Goal: Information Seeking & Learning: Learn about a topic

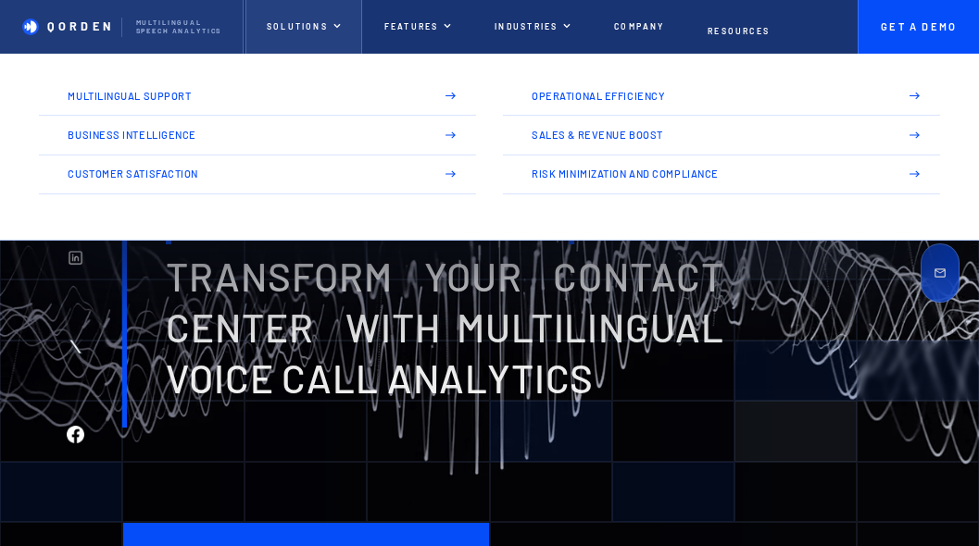
click at [333, 23] on div at bounding box center [336, 26] width 9 height 9
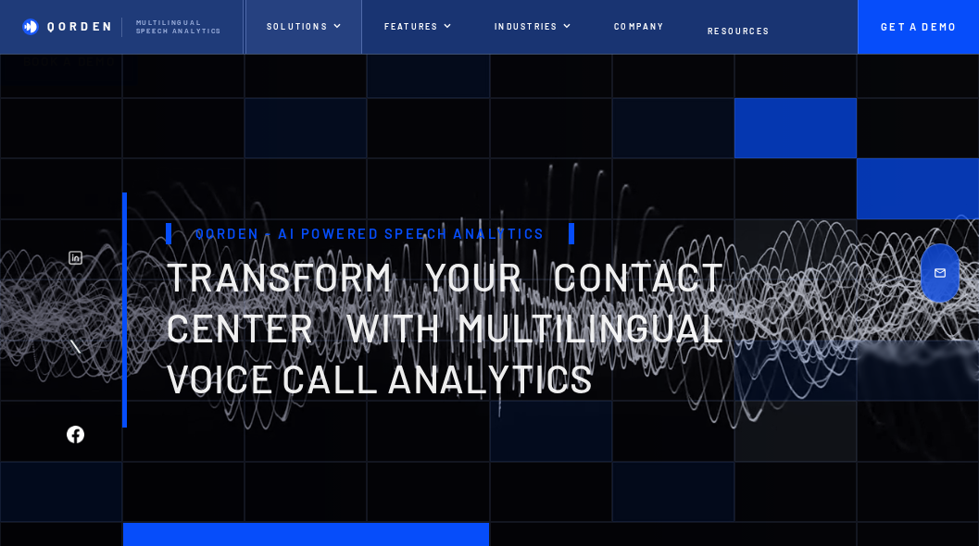
click at [333, 23] on div at bounding box center [336, 26] width 9 height 9
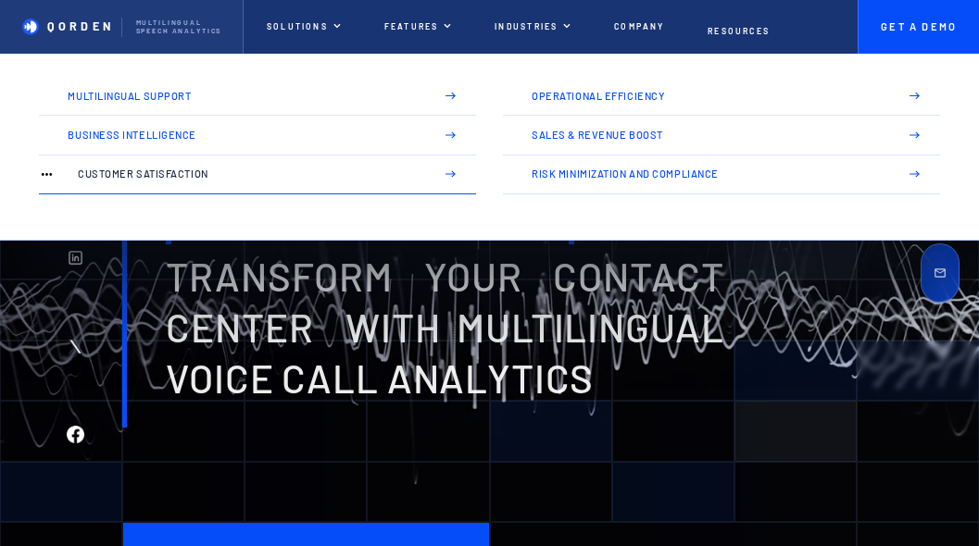
click at [455, 169] on img at bounding box center [451, 175] width 12 height 12
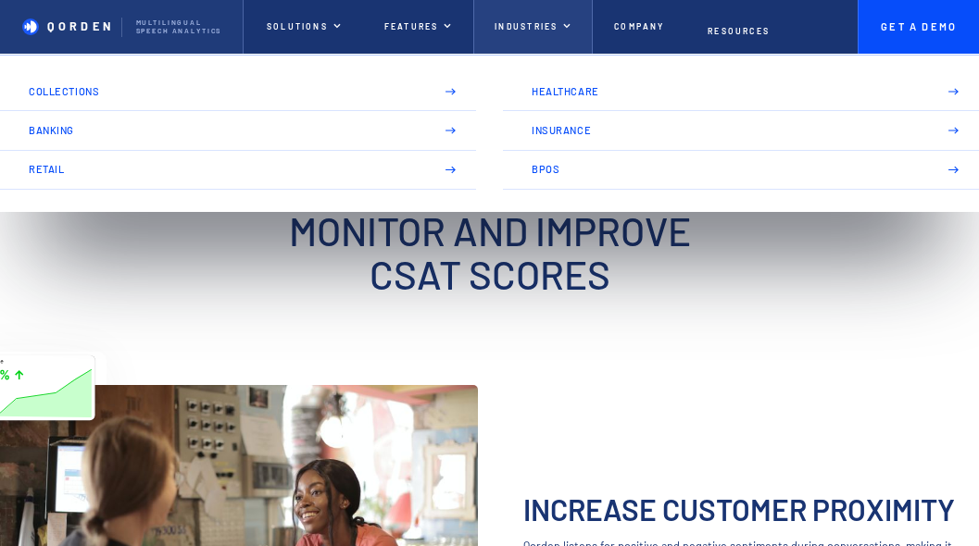
click at [565, 29] on div at bounding box center [566, 26] width 9 height 9
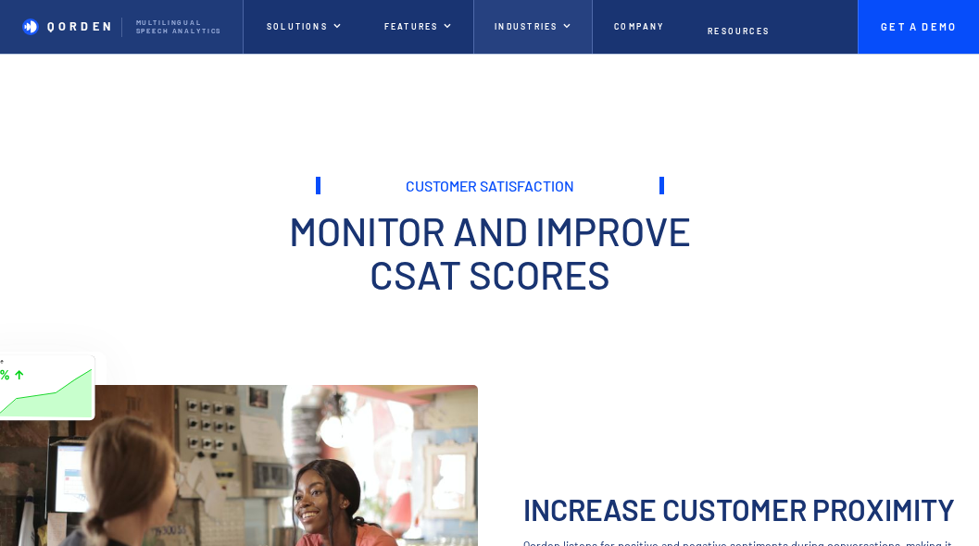
click at [571, 31] on div at bounding box center [566, 26] width 9 height 9
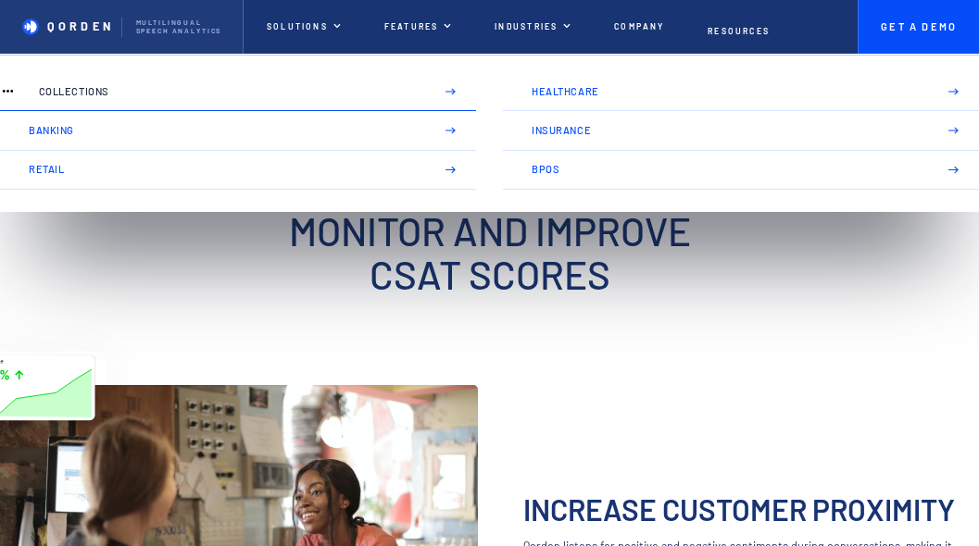
click at [461, 89] on link "Collections" at bounding box center [238, 91] width 476 height 39
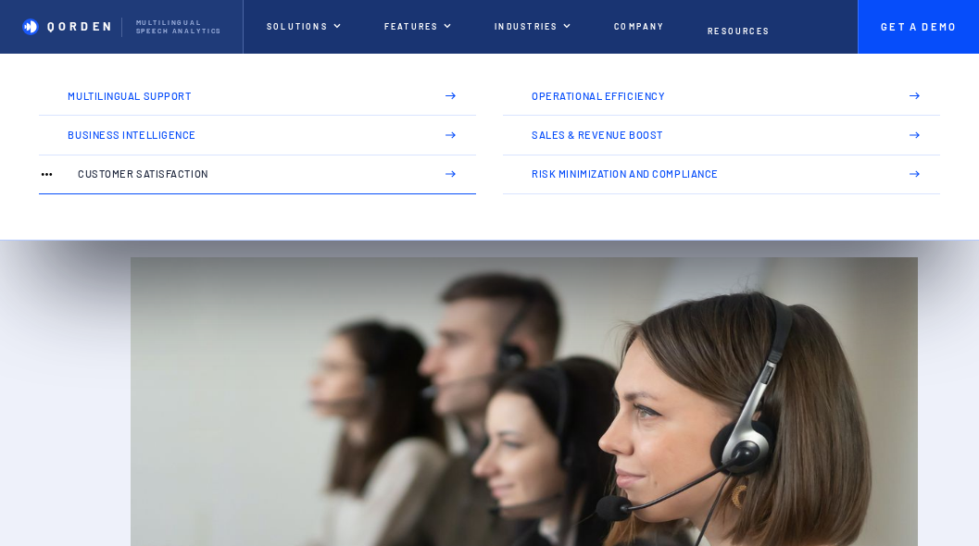
click at [413, 170] on p "Customer Satisfaction" at bounding box center [250, 174] width 345 height 11
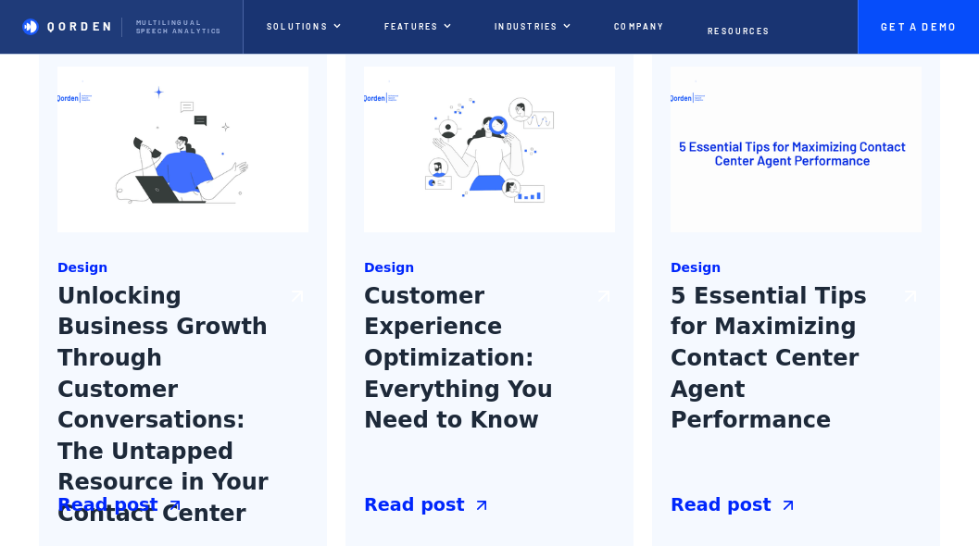
scroll to position [1983, 0]
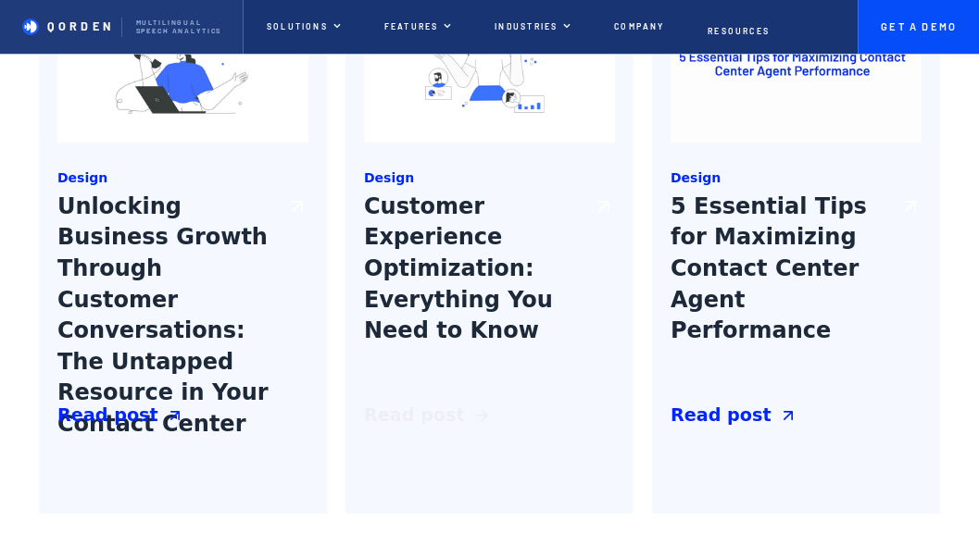
click at [445, 427] on div "Read post" at bounding box center [414, 416] width 101 height 27
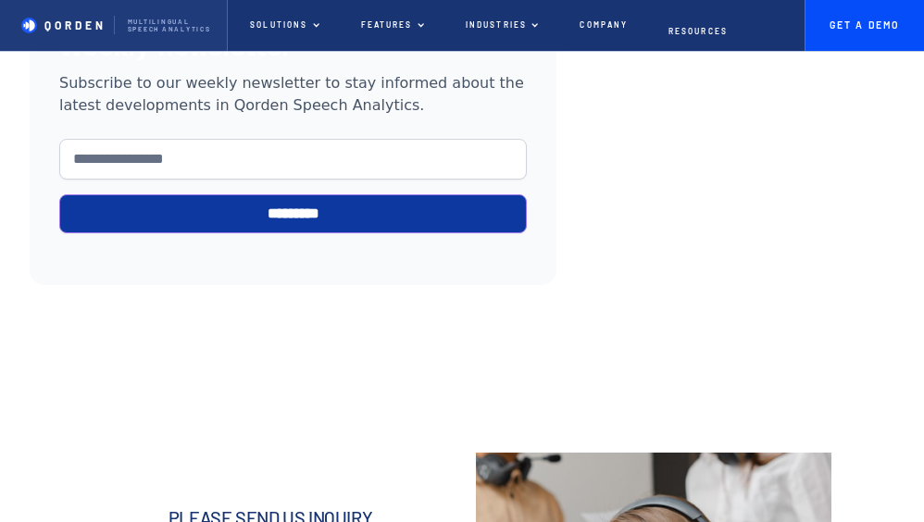
scroll to position [4208, 0]
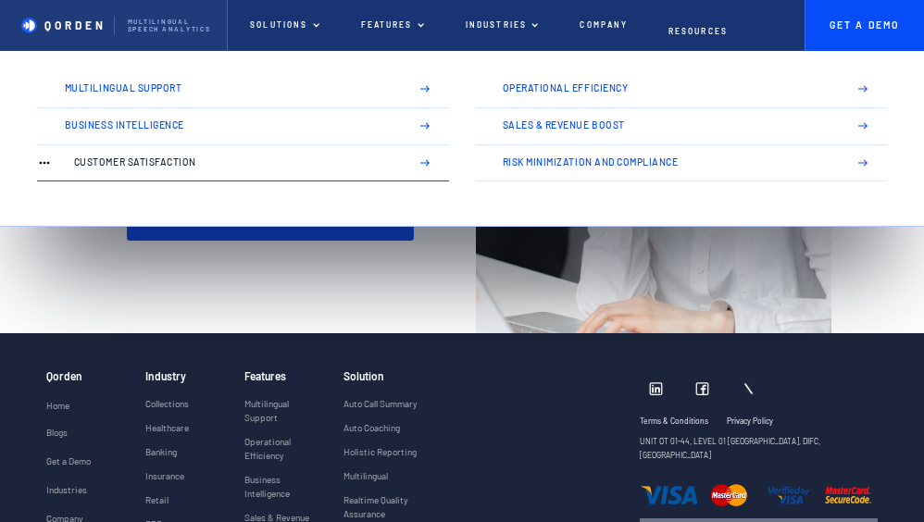
click at [381, 164] on p "Customer Satisfaction" at bounding box center [236, 162] width 325 height 11
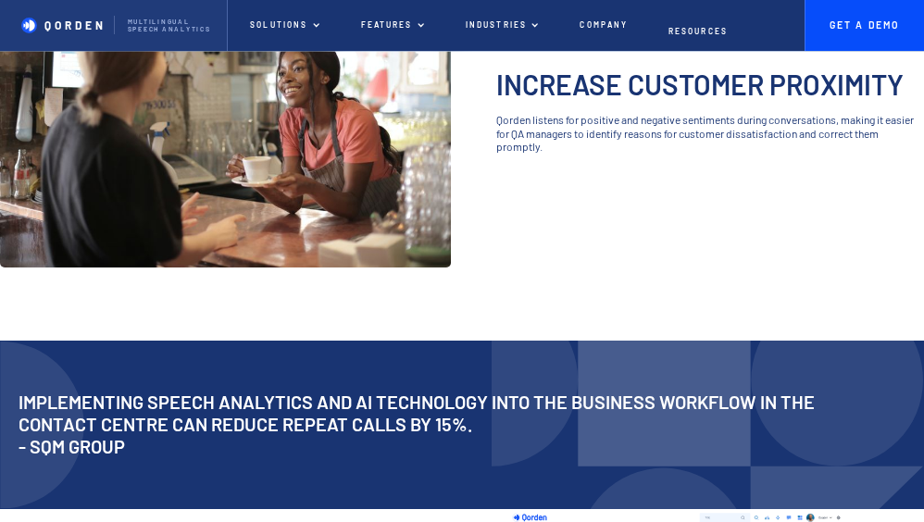
scroll to position [720, 0]
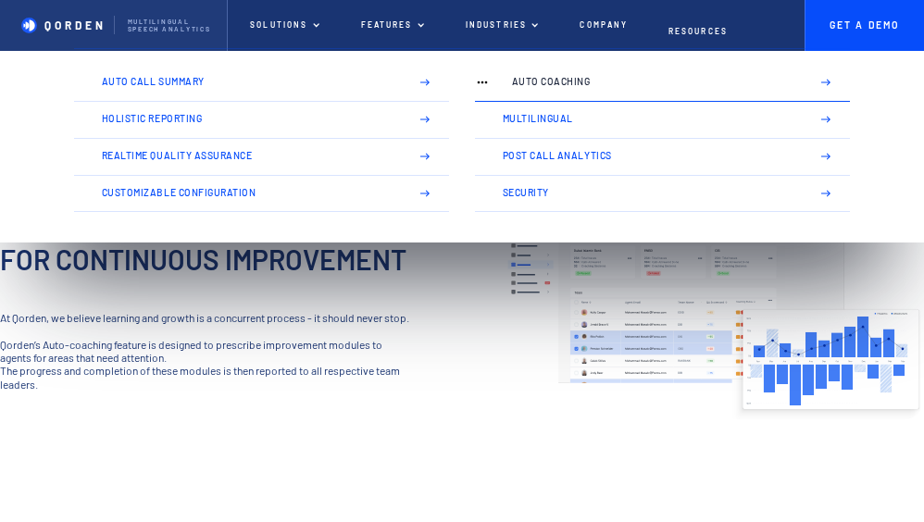
click at [820, 83] on link "Auto Coaching" at bounding box center [662, 83] width 375 height 37
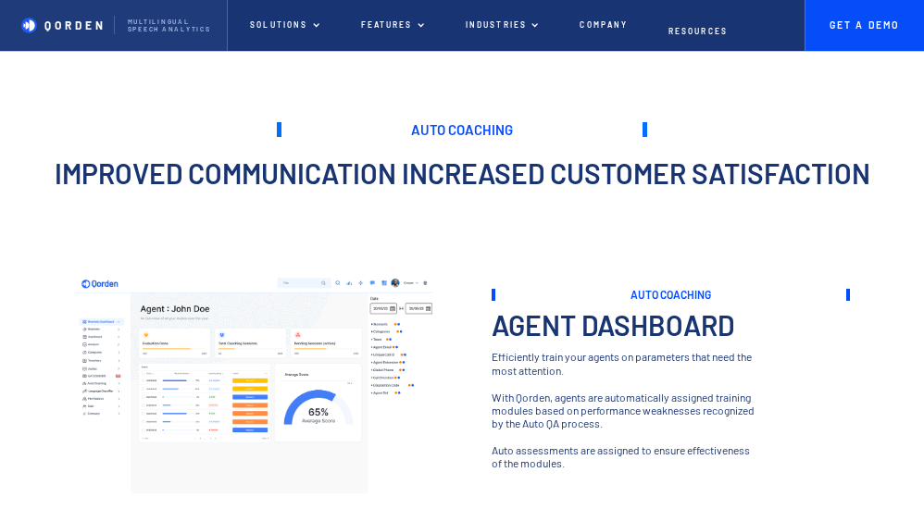
scroll to position [13, 0]
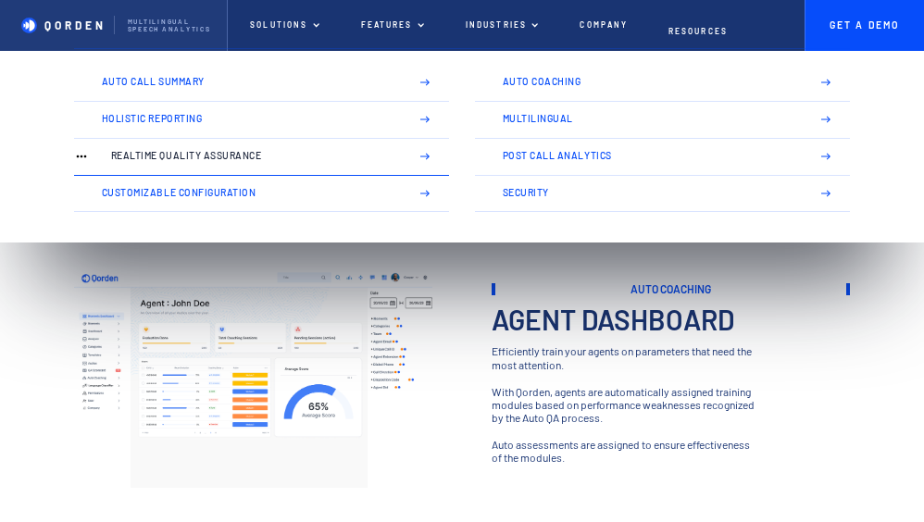
click at [214, 166] on link "Realtime Quality Assurance" at bounding box center [261, 157] width 375 height 37
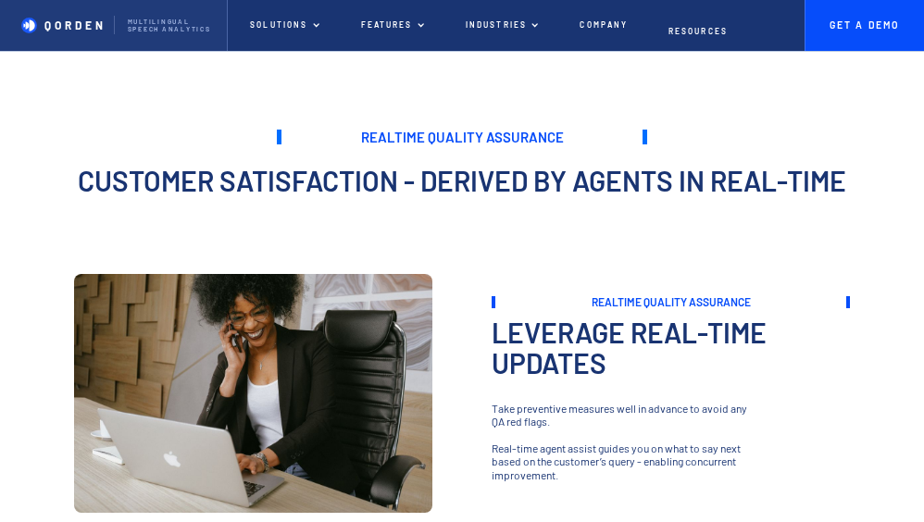
click at [217, 158] on div "Customer Satisfaction - derived by agents in Real-Time" at bounding box center [462, 153] width 924 height 86
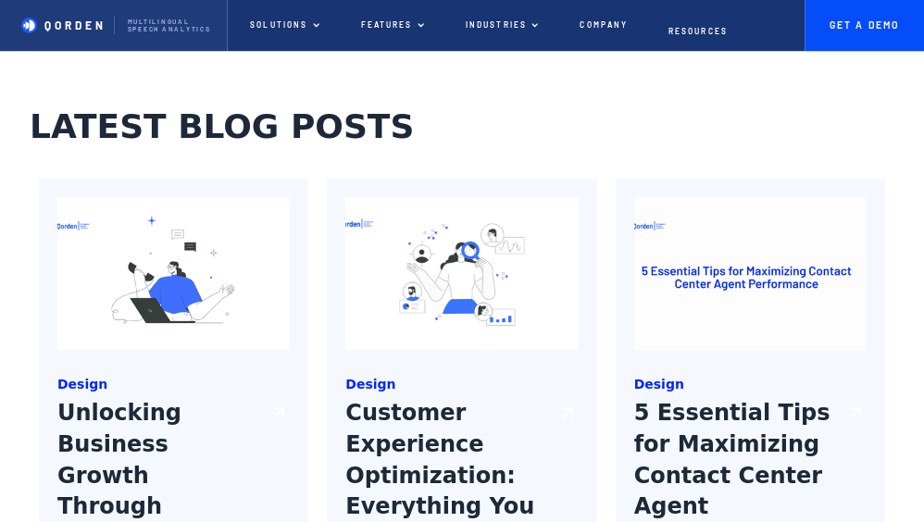
scroll to position [2012, 0]
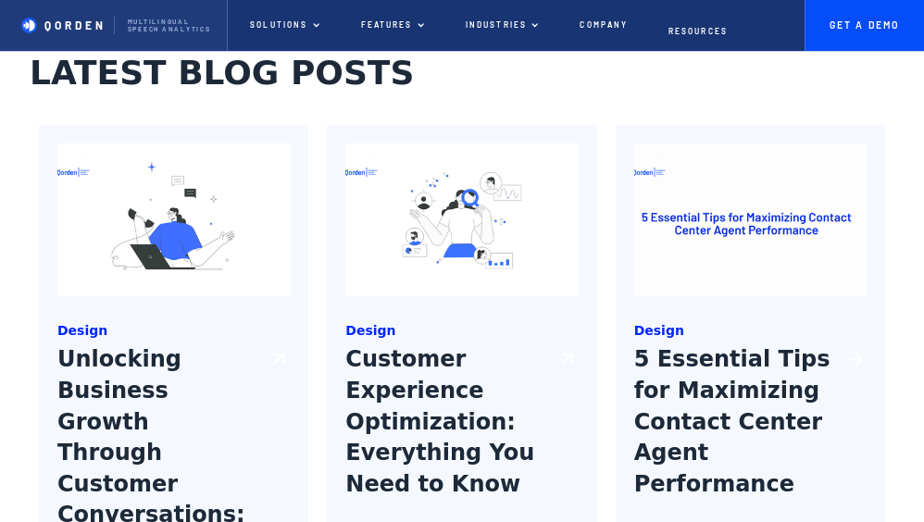
click at [803, 388] on h3 "5 Essential Tips for Maximizing Contact Center Agent Performance" at bounding box center [735, 447] width 203 height 204
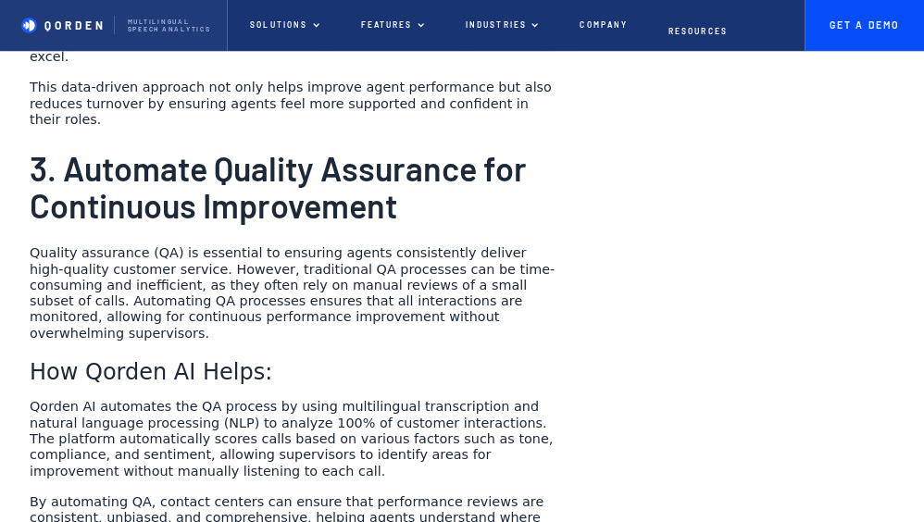
scroll to position [1951, 0]
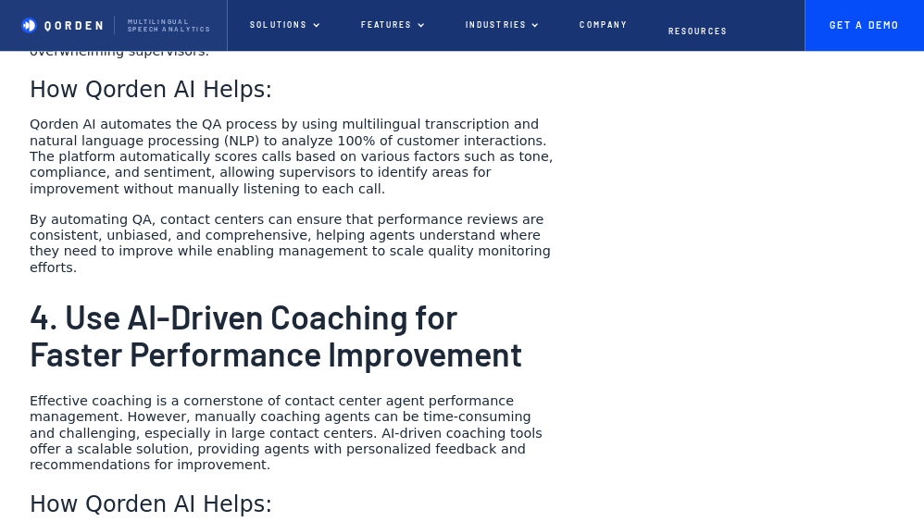
click at [509, 290] on div "In [DATE] competitive landscape, contact centers play a crucial role in enhanci…" at bounding box center [293, 151] width 527 height 2776
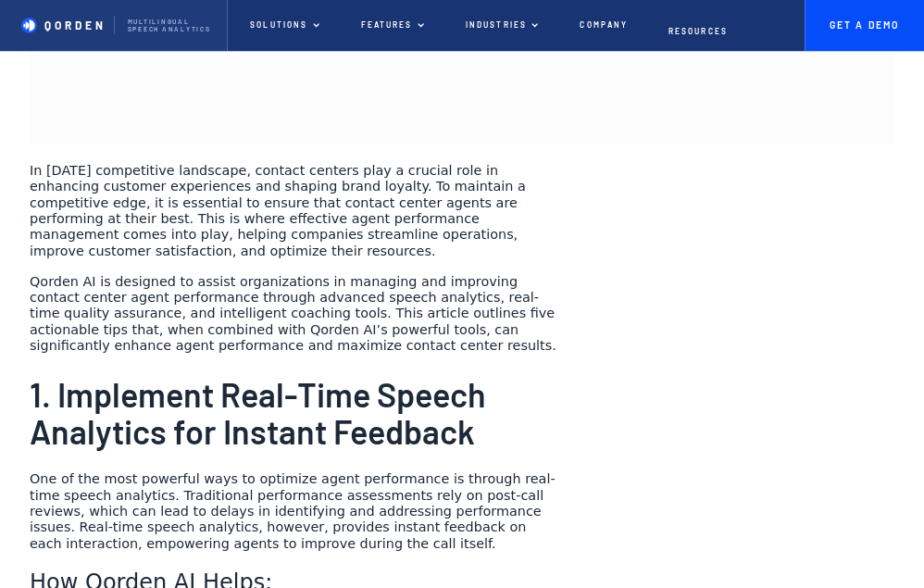
scroll to position [0, 0]
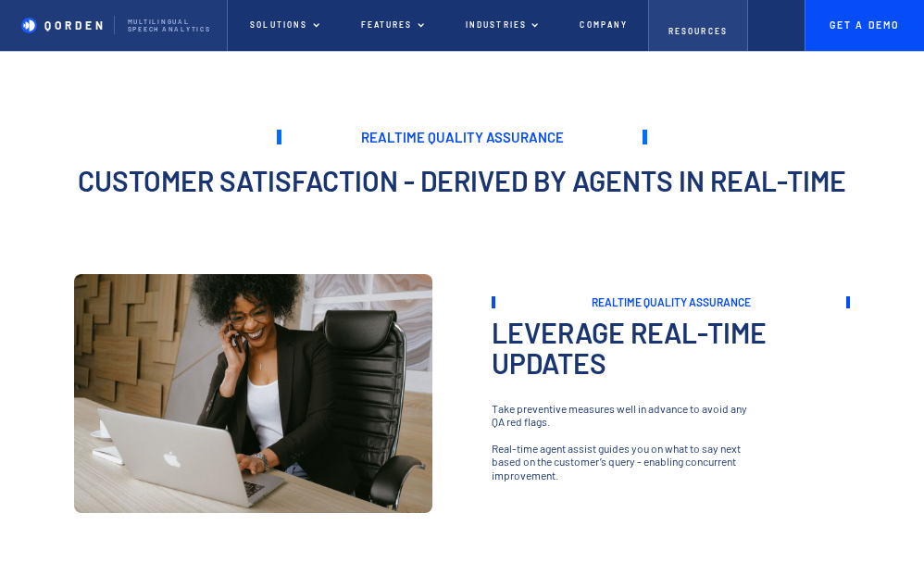
click at [697, 27] on p "Resources" at bounding box center [698, 31] width 59 height 9
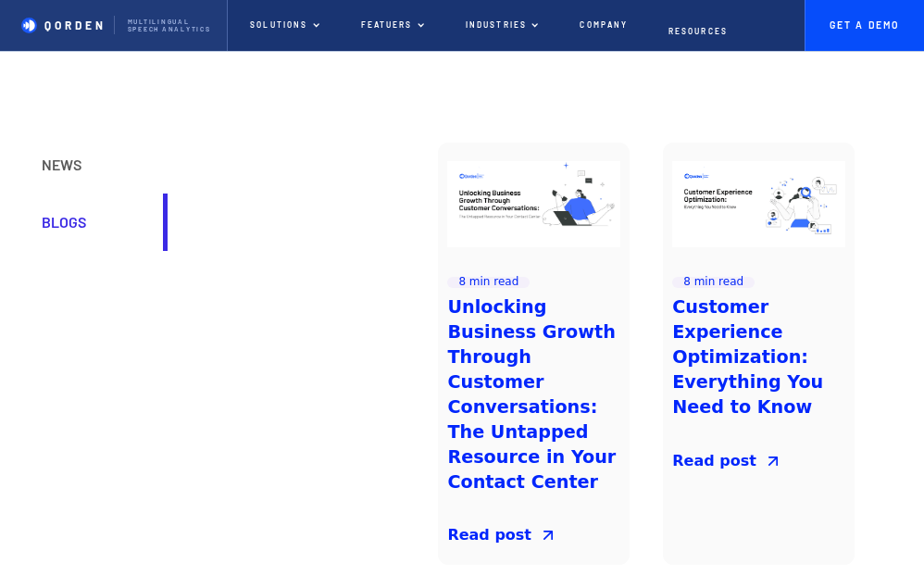
click at [711, 317] on h3 "Customer Experience Optimization: Everything You Need to Know" at bounding box center [758, 357] width 173 height 124
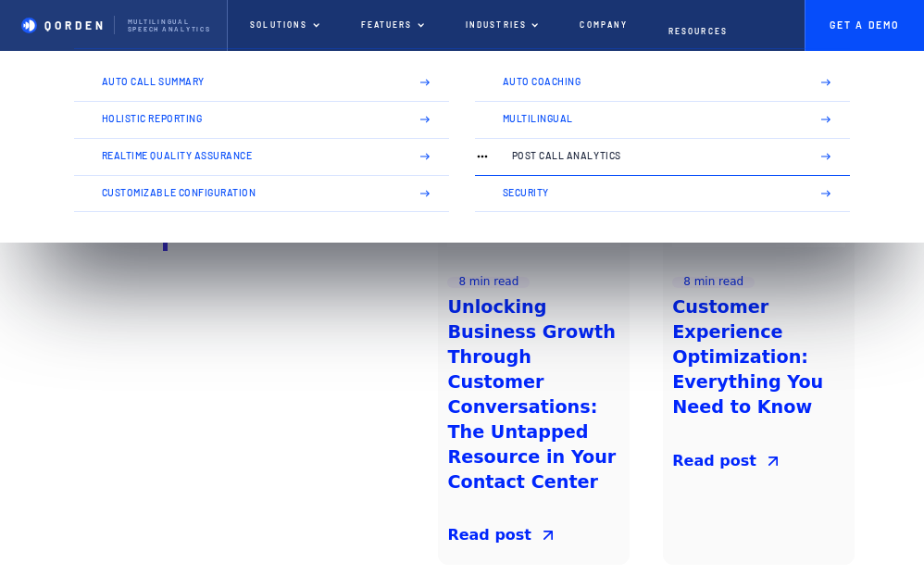
click at [550, 163] on link "Post Call Analytics" at bounding box center [662, 157] width 375 height 37
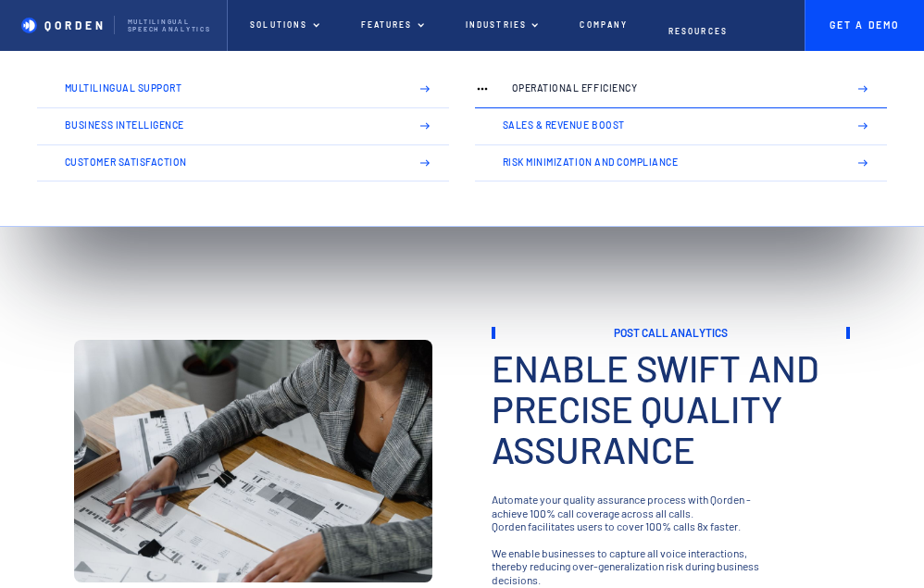
click at [540, 99] on link "Operational Efficiency" at bounding box center [681, 89] width 412 height 37
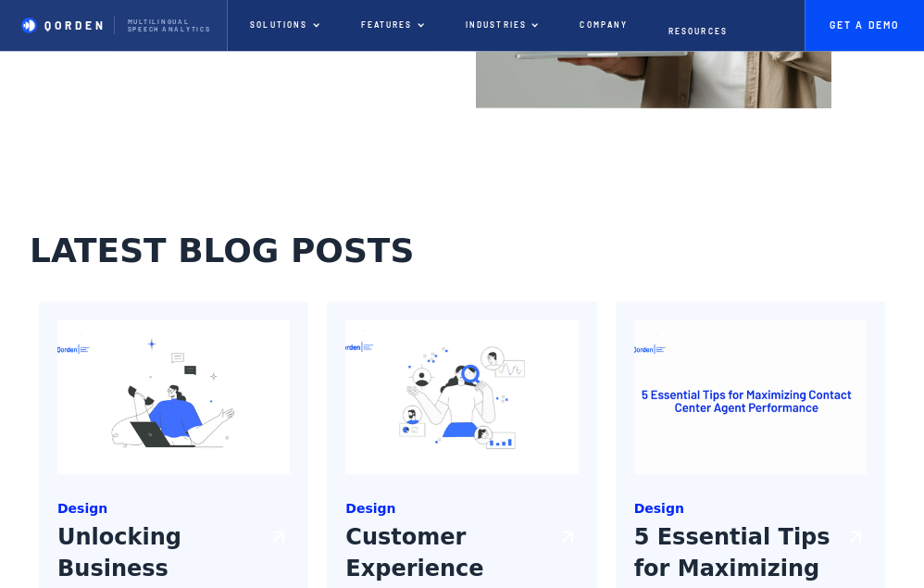
scroll to position [2126, 0]
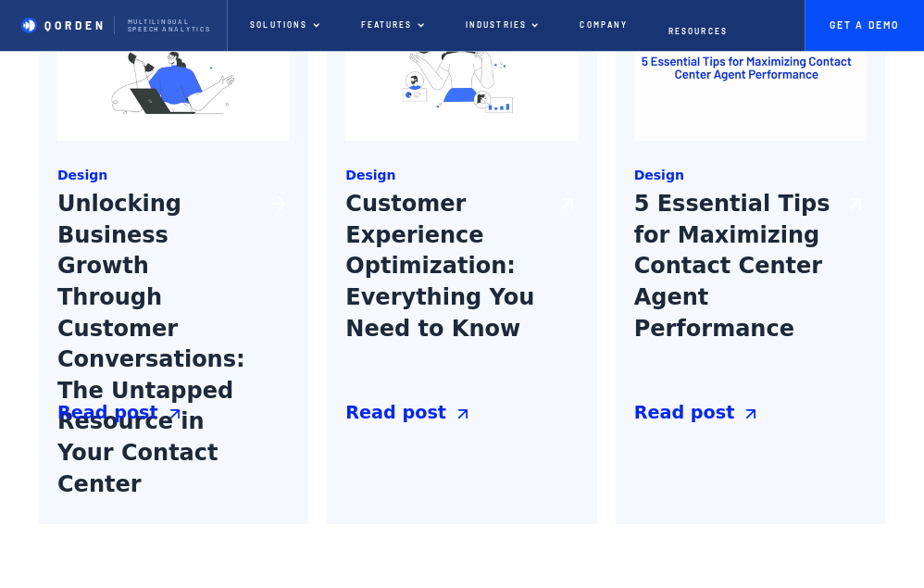
click at [158, 347] on h3 "Unlocking Business Growth Through Customer Conversations: The Untapped Resource…" at bounding box center [158, 291] width 203 height 204
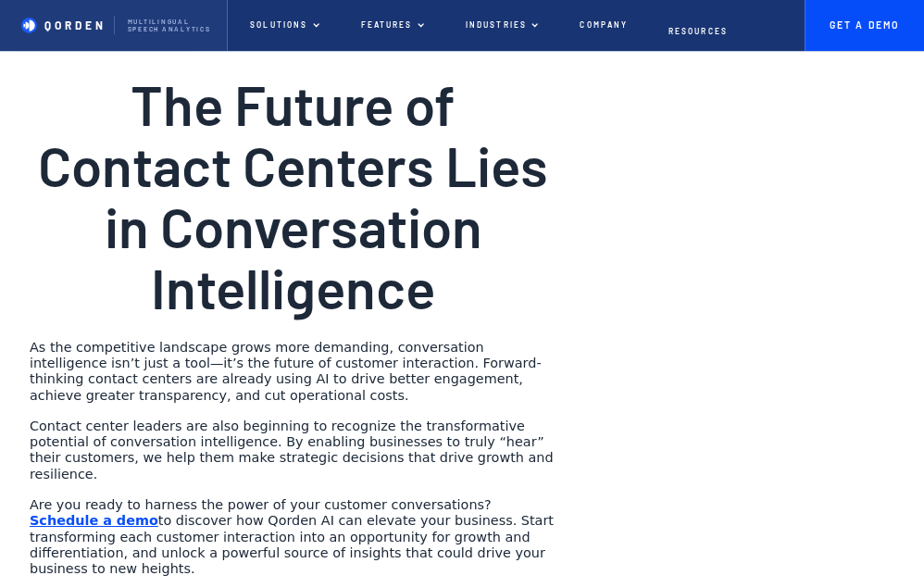
scroll to position [2804, 0]
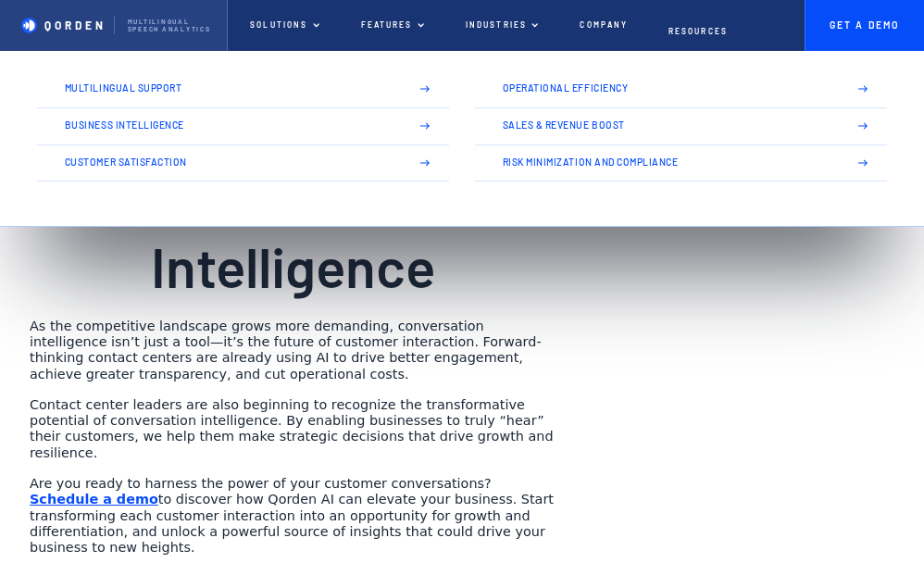
click at [62, 23] on p "QORDEN" at bounding box center [75, 25] width 62 height 13
